Goal: Feedback & Contribution: Leave review/rating

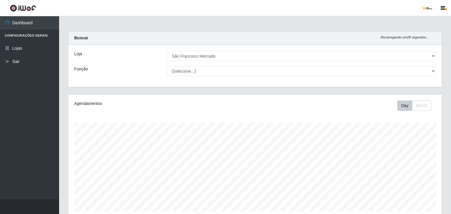
select select "168"
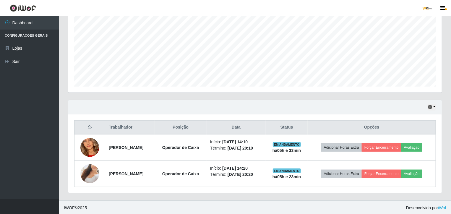
scroll to position [123, 373]
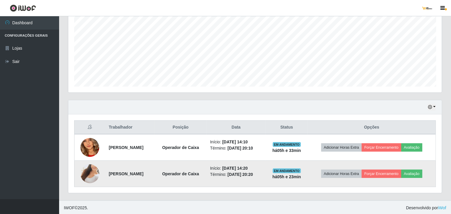
click at [86, 172] on img at bounding box center [89, 174] width 19 height 34
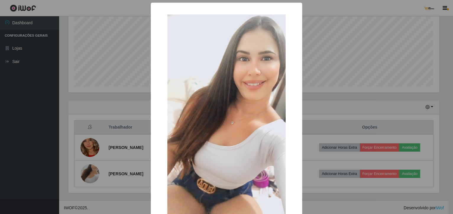
click at [347, 7] on div "× OK Cancel" at bounding box center [226, 107] width 453 height 214
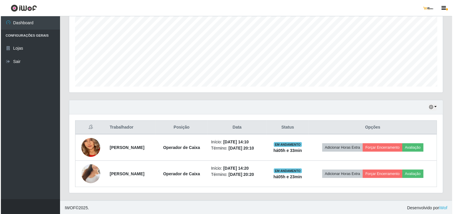
scroll to position [123, 373]
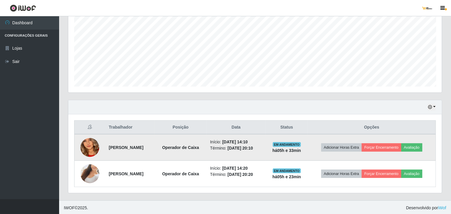
click at [92, 147] on img at bounding box center [89, 147] width 19 height 41
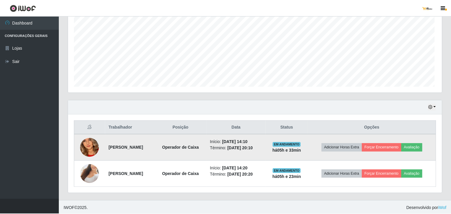
scroll to position [123, 371]
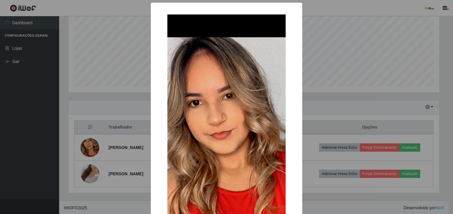
click at [355, 65] on div "× OK Cancel" at bounding box center [226, 107] width 453 height 214
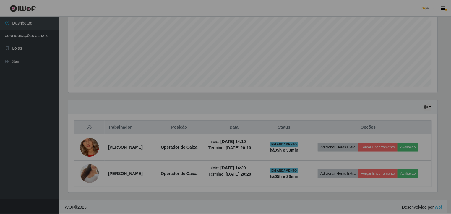
scroll to position [123, 373]
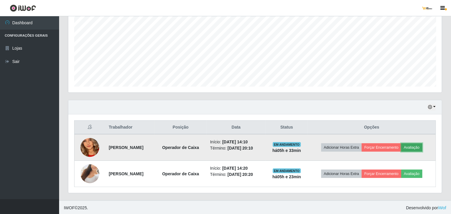
click at [417, 147] on button "Avaliação" at bounding box center [411, 147] width 21 height 8
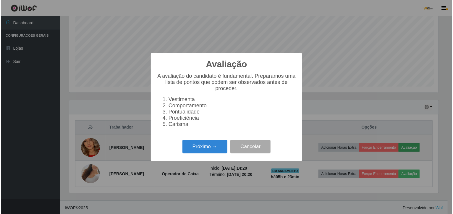
scroll to position [123, 371]
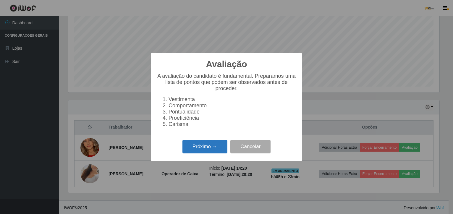
click at [197, 150] on button "Próximo →" at bounding box center [204, 147] width 45 height 14
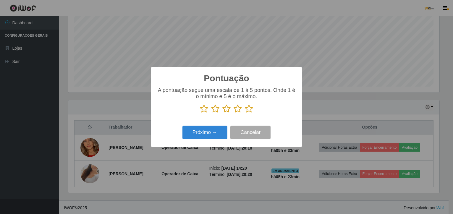
click at [226, 106] on icon at bounding box center [226, 108] width 8 height 9
click at [222, 113] on input "radio" at bounding box center [222, 113] width 0 height 0
click at [204, 134] on button "Próximo →" at bounding box center [204, 133] width 45 height 14
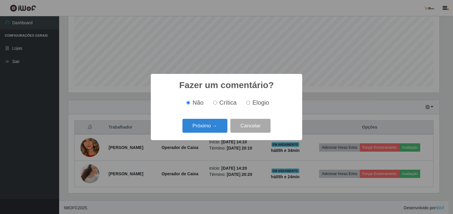
click at [216, 103] on input "Crítica" at bounding box center [215, 103] width 4 height 4
radio input "true"
click at [213, 126] on button "Próximo →" at bounding box center [204, 126] width 45 height 14
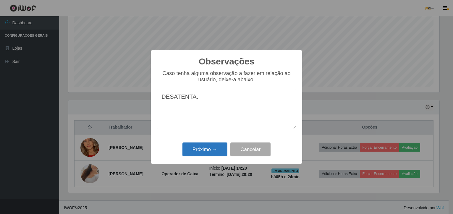
type textarea "DESATENTA."
click at [199, 151] on button "Próximo →" at bounding box center [204, 149] width 45 height 14
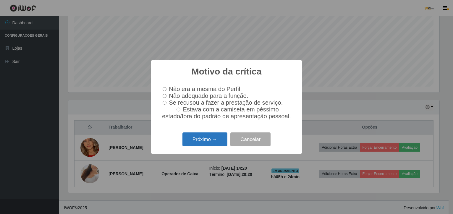
click at [208, 139] on button "Próximo →" at bounding box center [204, 139] width 45 height 14
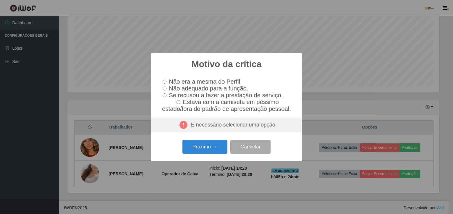
click at [165, 87] on input "Não adequado para a função." at bounding box center [165, 89] width 4 height 4
radio input "true"
click at [201, 147] on button "Próximo →" at bounding box center [204, 147] width 45 height 14
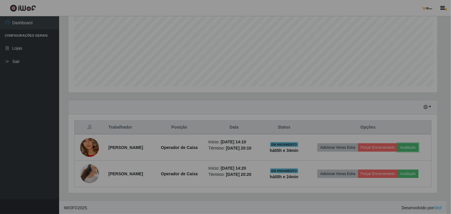
scroll to position [123, 373]
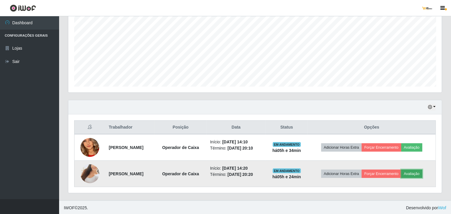
click at [415, 174] on button "Avaliação" at bounding box center [411, 174] width 21 height 8
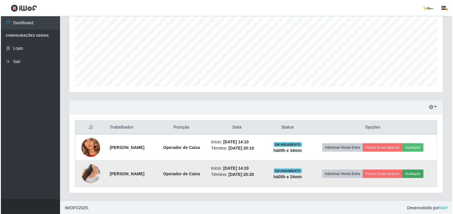
scroll to position [123, 371]
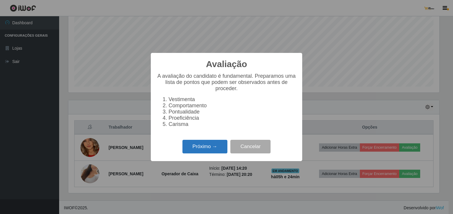
click at [199, 150] on button "Próximo →" at bounding box center [204, 147] width 45 height 14
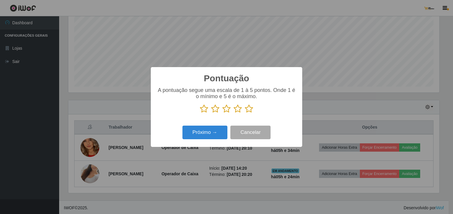
click at [246, 109] on icon at bounding box center [249, 108] width 8 height 9
click at [245, 113] on input "radio" at bounding box center [245, 113] width 0 height 0
click at [213, 133] on button "Próximo →" at bounding box center [204, 133] width 45 height 14
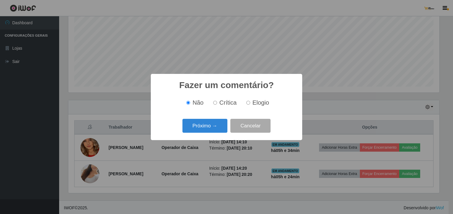
drag, startPoint x: 247, startPoint y: 103, endPoint x: 237, endPoint y: 110, distance: 12.9
click at [246, 103] on input "Elogio" at bounding box center [248, 103] width 4 height 4
radio input "true"
click at [212, 127] on button "Próximo →" at bounding box center [204, 126] width 45 height 14
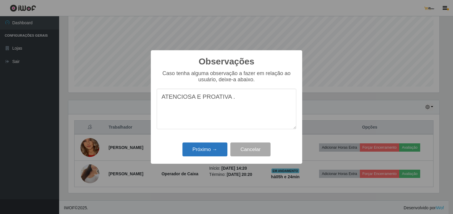
type textarea "ATENCIOSA E PROATIVA ."
click at [213, 149] on button "Próximo →" at bounding box center [204, 149] width 45 height 14
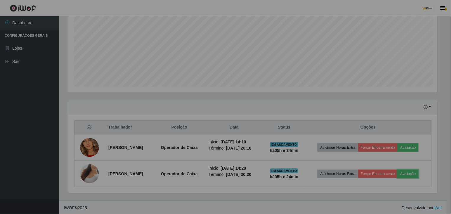
scroll to position [123, 373]
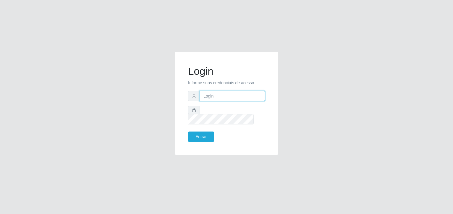
click at [209, 99] on input "text" at bounding box center [231, 96] width 65 height 10
type input "saofranciscomercado137@gmail.com"
click at [199, 131] on button "Entrar" at bounding box center [201, 136] width 26 height 10
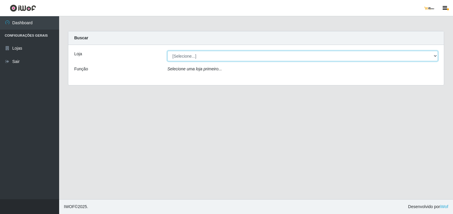
click at [212, 57] on select "[Selecione...] São Francisco Mercado" at bounding box center [302, 56] width 270 height 10
select select "168"
click at [167, 51] on select "[Selecione...] São Francisco Mercado" at bounding box center [302, 56] width 270 height 10
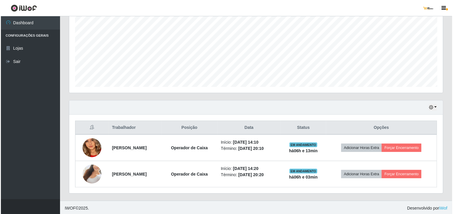
scroll to position [125, 0]
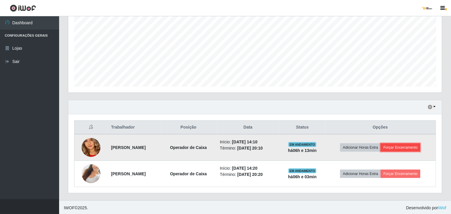
click at [406, 146] on button "Forçar Encerramento" at bounding box center [401, 147] width 40 height 8
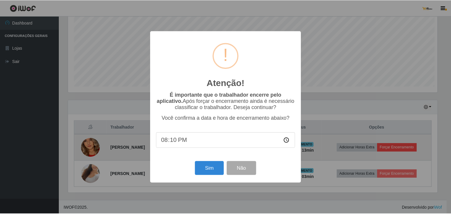
scroll to position [123, 371]
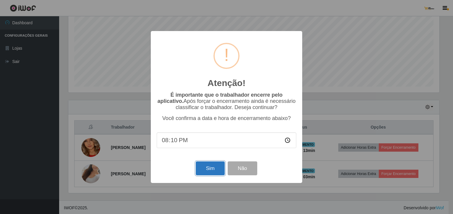
click at [208, 169] on button "Sim" at bounding box center [210, 168] width 29 height 14
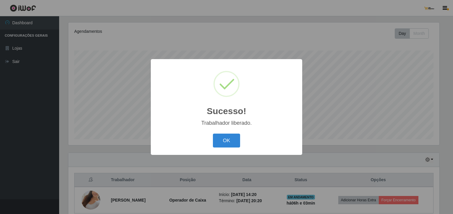
drag, startPoint x: 218, startPoint y: 135, endPoint x: 289, endPoint y: 153, distance: 72.8
click at [220, 136] on button "OK" at bounding box center [226, 141] width 27 height 14
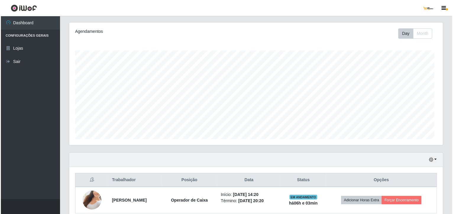
scroll to position [123, 373]
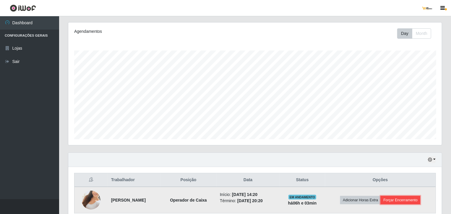
click at [409, 199] on button "Forçar Encerramento" at bounding box center [401, 200] width 40 height 8
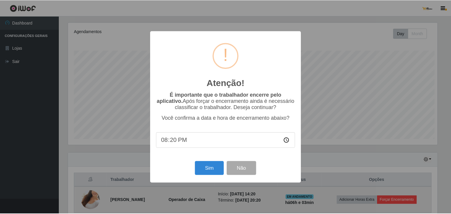
scroll to position [123, 371]
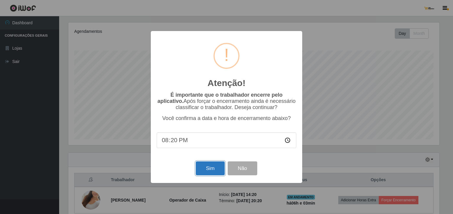
click at [207, 173] on button "Sim" at bounding box center [210, 168] width 29 height 14
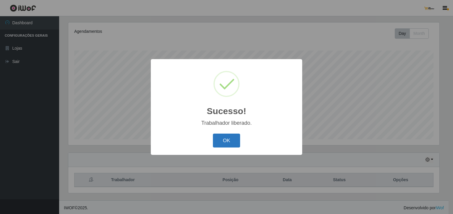
click at [232, 139] on button "OK" at bounding box center [226, 141] width 27 height 14
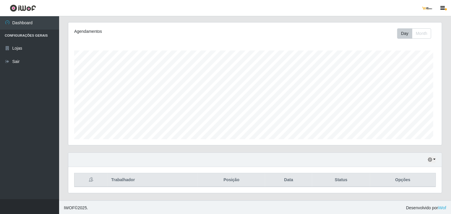
scroll to position [123, 373]
